Goal: Task Accomplishment & Management: Manage account settings

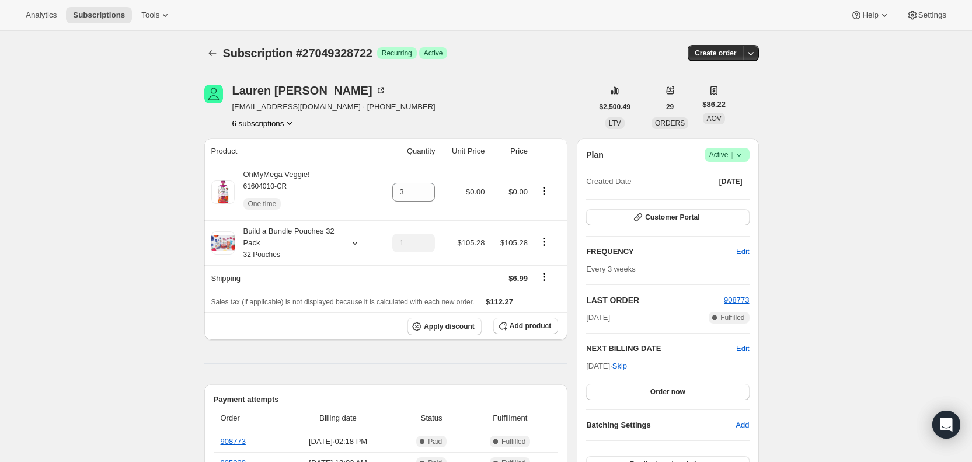
scroll to position [327, 0]
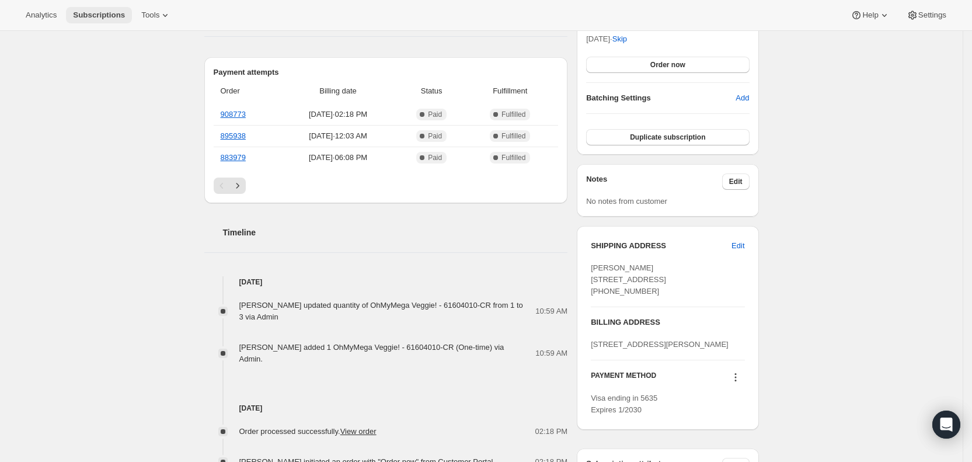
click at [92, 17] on span "Subscriptions" at bounding box center [99, 15] width 52 height 9
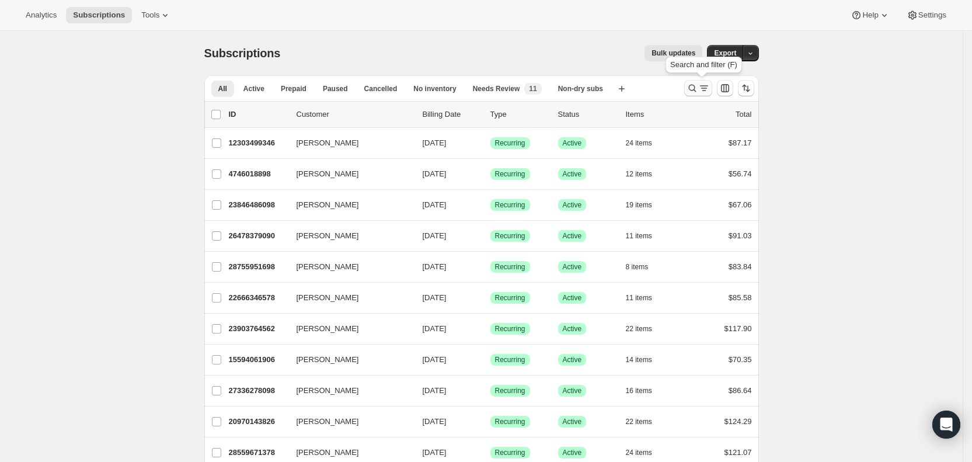
click at [696, 87] on icon "Search and filter results" at bounding box center [692, 89] width 8 height 8
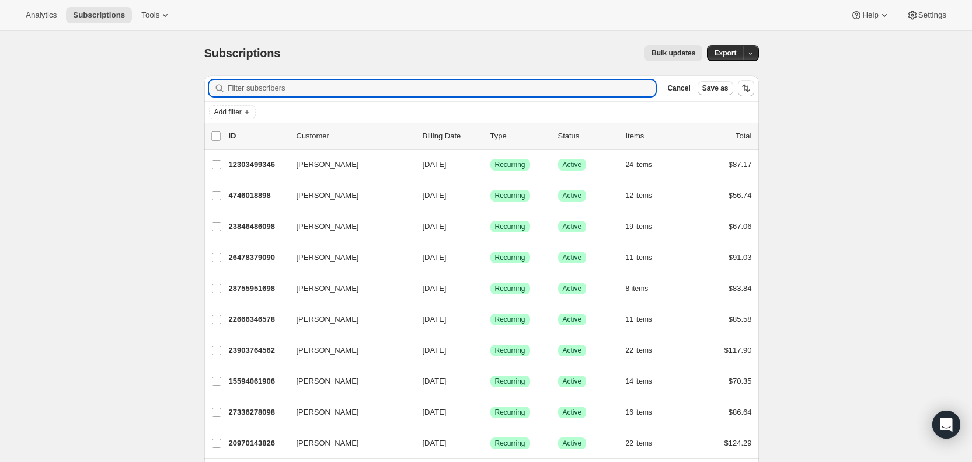
paste input "[EMAIL_ADDRESS][DOMAIN_NAME]"
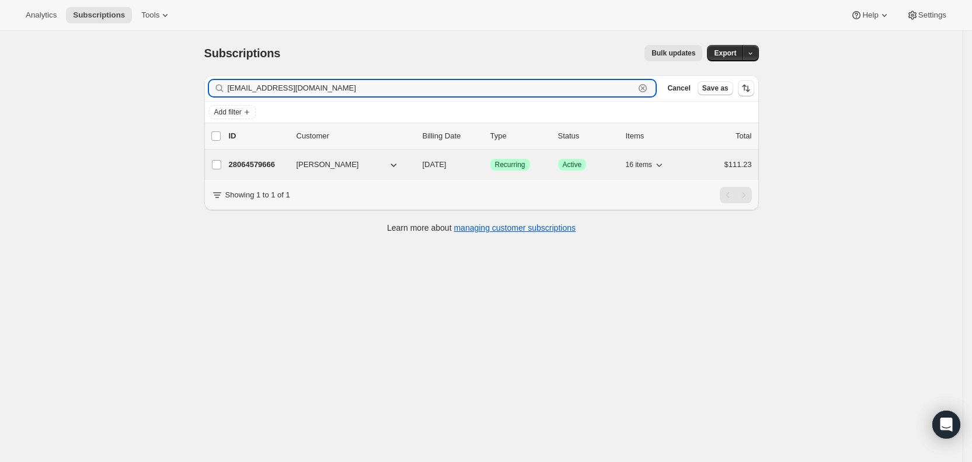
type input "[EMAIL_ADDRESS][DOMAIN_NAME]"
click at [447, 162] on span "[DATE]" at bounding box center [435, 164] width 24 height 9
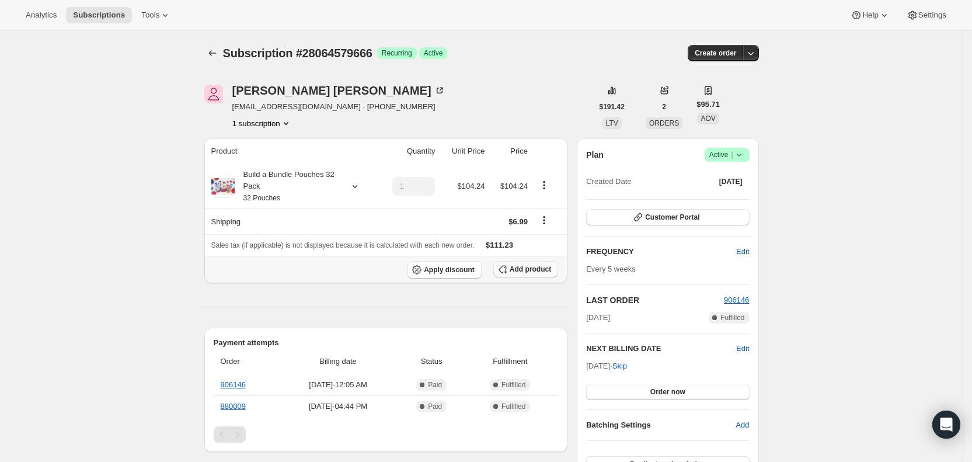
click at [539, 268] on span "Add product" at bounding box center [530, 268] width 41 height 9
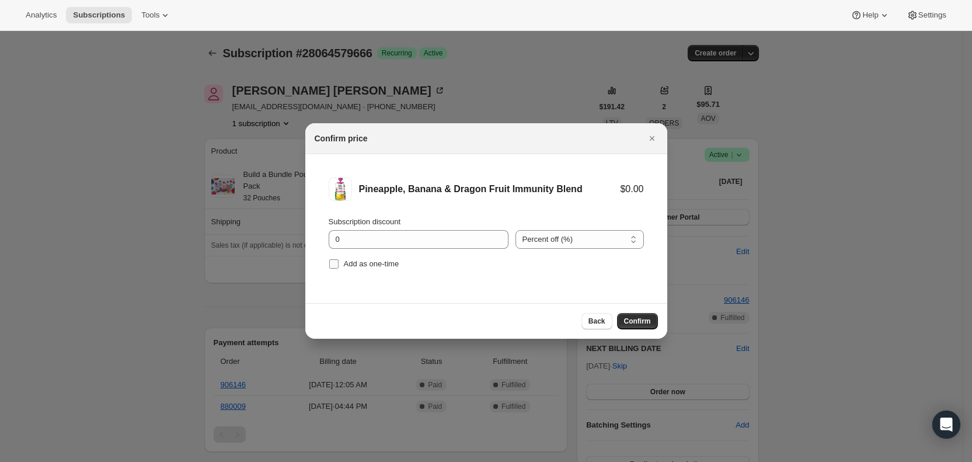
drag, startPoint x: 346, startPoint y: 263, endPoint x: 385, endPoint y: 271, distance: 39.8
click at [347, 263] on span "Add as one-time" at bounding box center [371, 263] width 55 height 9
drag, startPoint x: 331, startPoint y: 262, endPoint x: 436, endPoint y: 288, distance: 107.6
click at [333, 262] on input "Add as one-time" at bounding box center [333, 263] width 9 height 9
checkbox input "true"
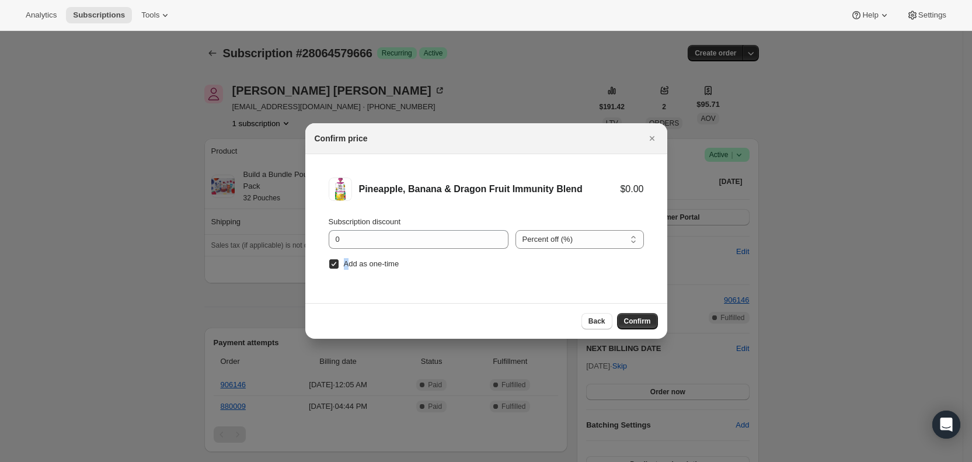
click at [654, 316] on button "Confirm" at bounding box center [637, 321] width 41 height 16
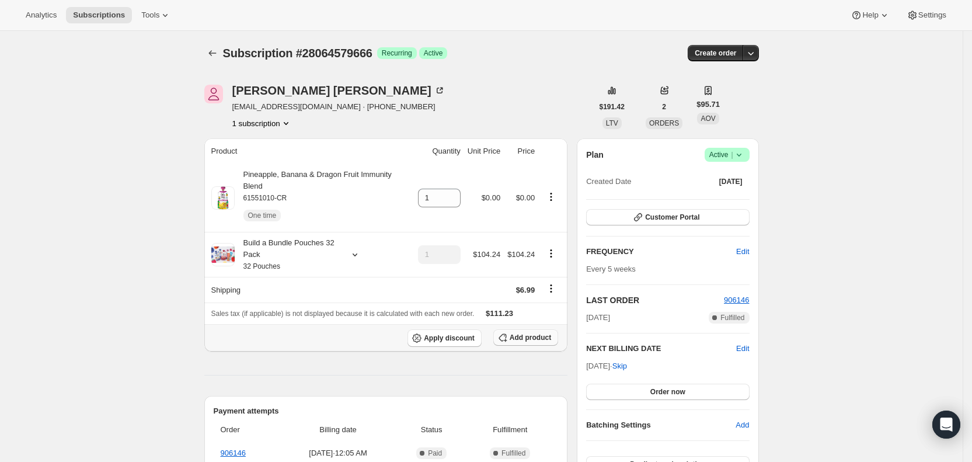
click at [530, 333] on span "Add product" at bounding box center [530, 337] width 41 height 9
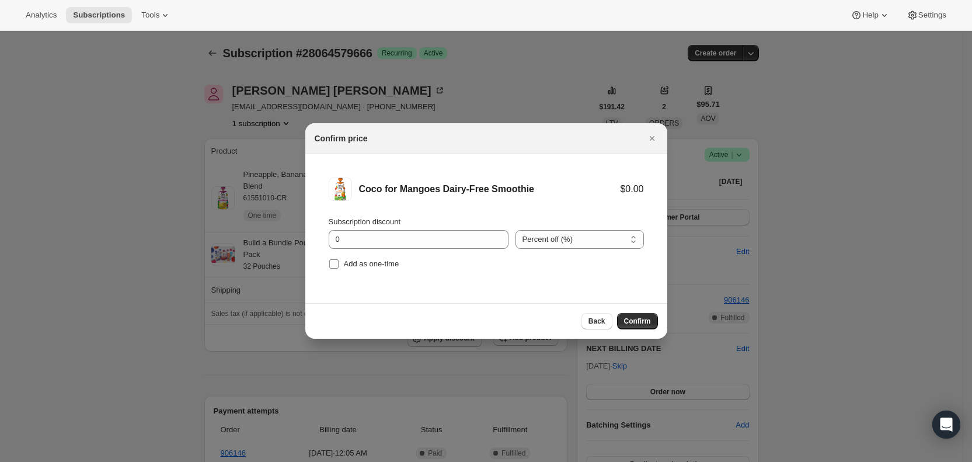
click at [335, 262] on input "Add as one-time" at bounding box center [333, 263] width 9 height 9
checkbox input "true"
click at [635, 319] on span "Confirm" at bounding box center [637, 320] width 27 height 9
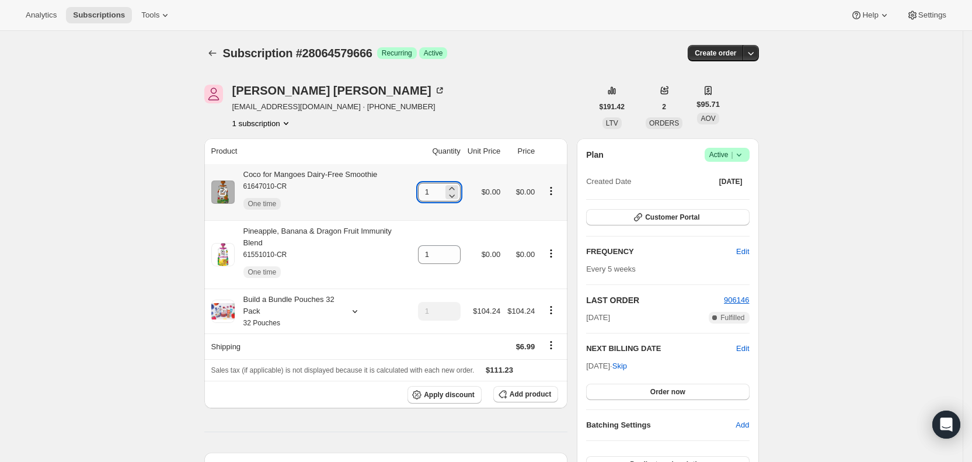
drag, startPoint x: 426, startPoint y: 193, endPoint x: 437, endPoint y: 193, distance: 11.7
click at [437, 193] on input "1" at bounding box center [430, 192] width 25 height 19
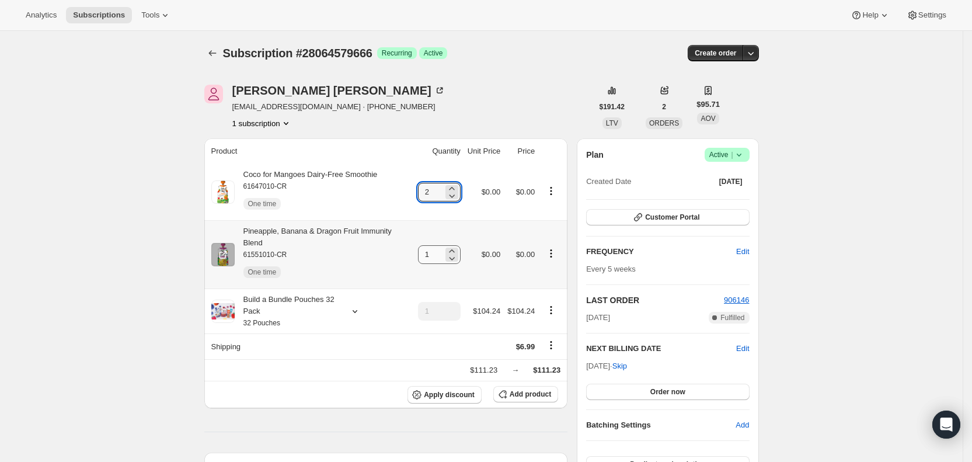
type input "2"
drag, startPoint x: 437, startPoint y: 250, endPoint x: 459, endPoint y: 250, distance: 22.2
click at [459, 250] on div "1" at bounding box center [439, 254] width 43 height 19
type input "2"
